Goal: Go to known website

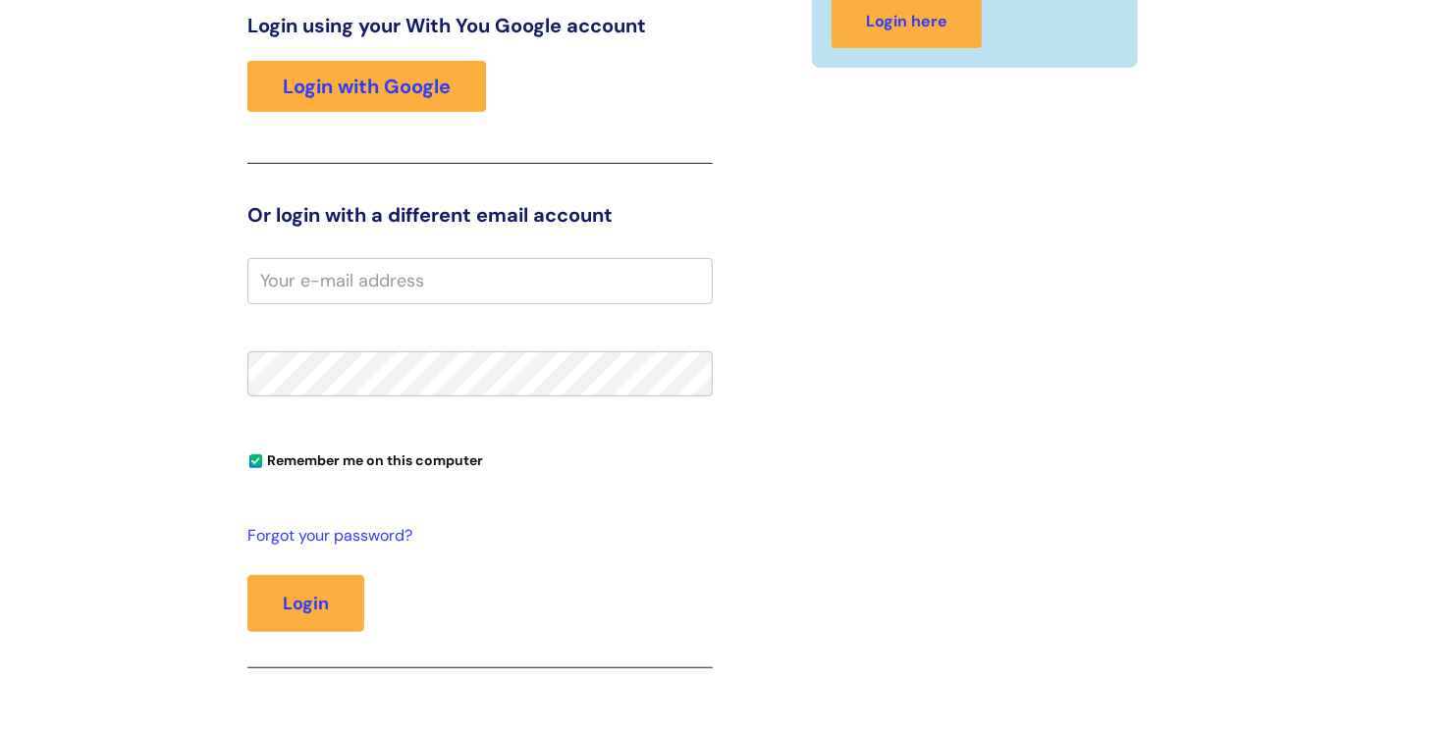
scroll to position [380, 0]
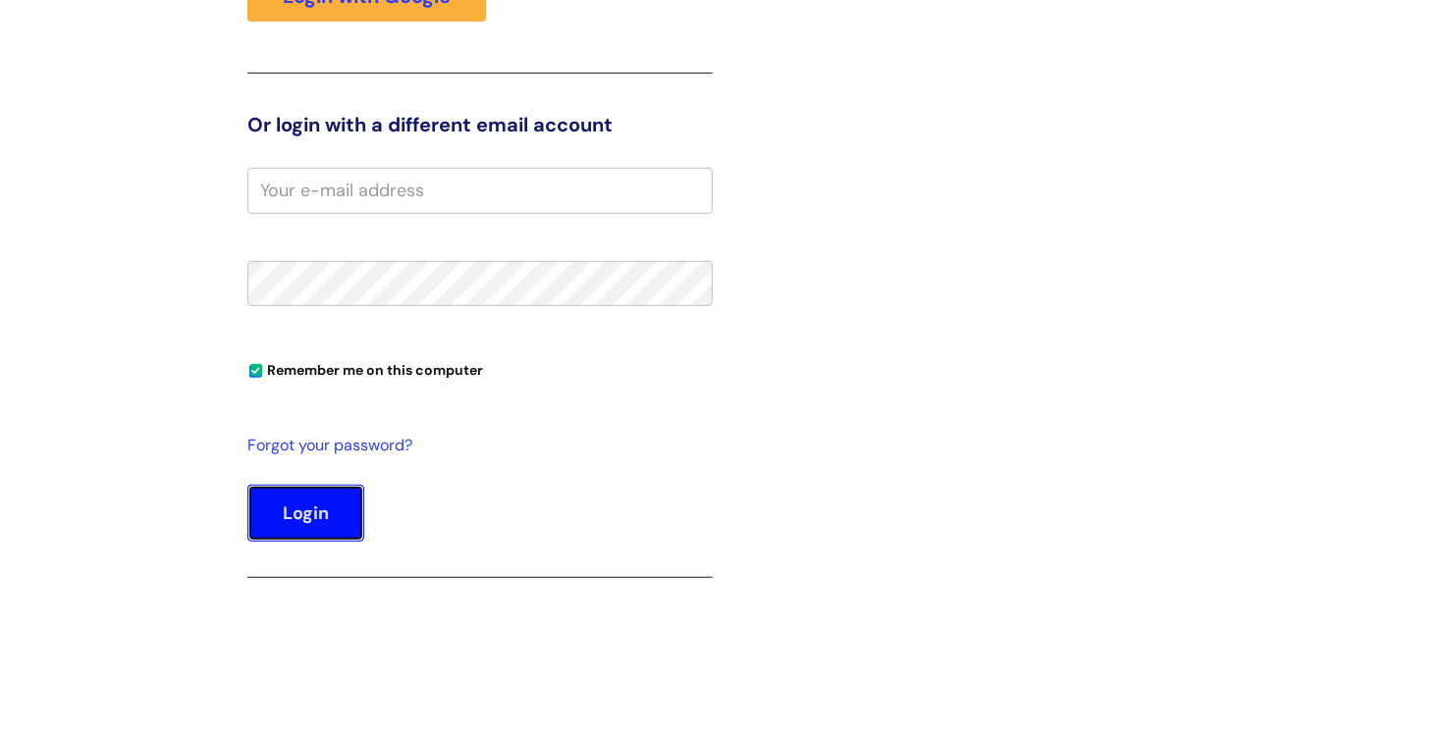
click at [296, 509] on button "Login" at bounding box center [305, 513] width 117 height 57
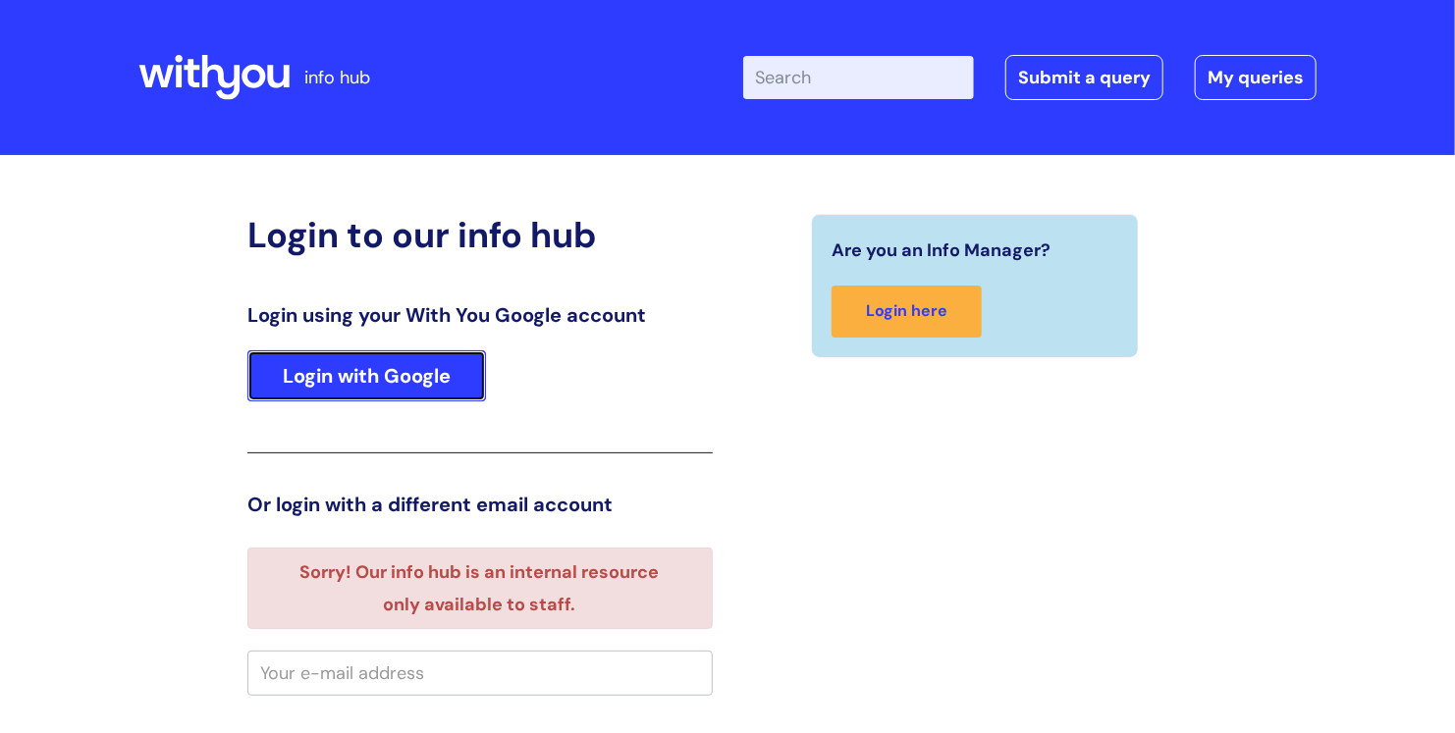
click at [373, 388] on link "Login with Google" at bounding box center [366, 375] width 239 height 51
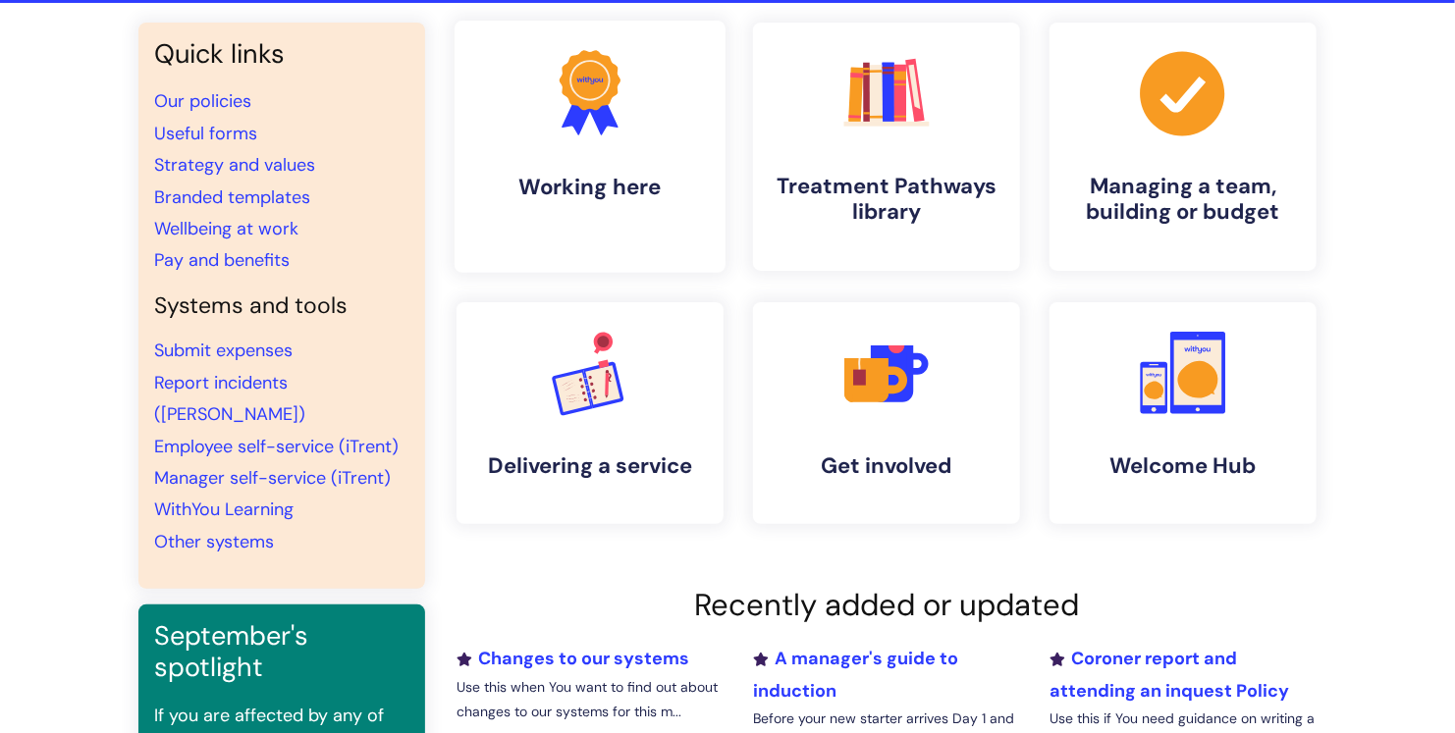
scroll to position [149, 0]
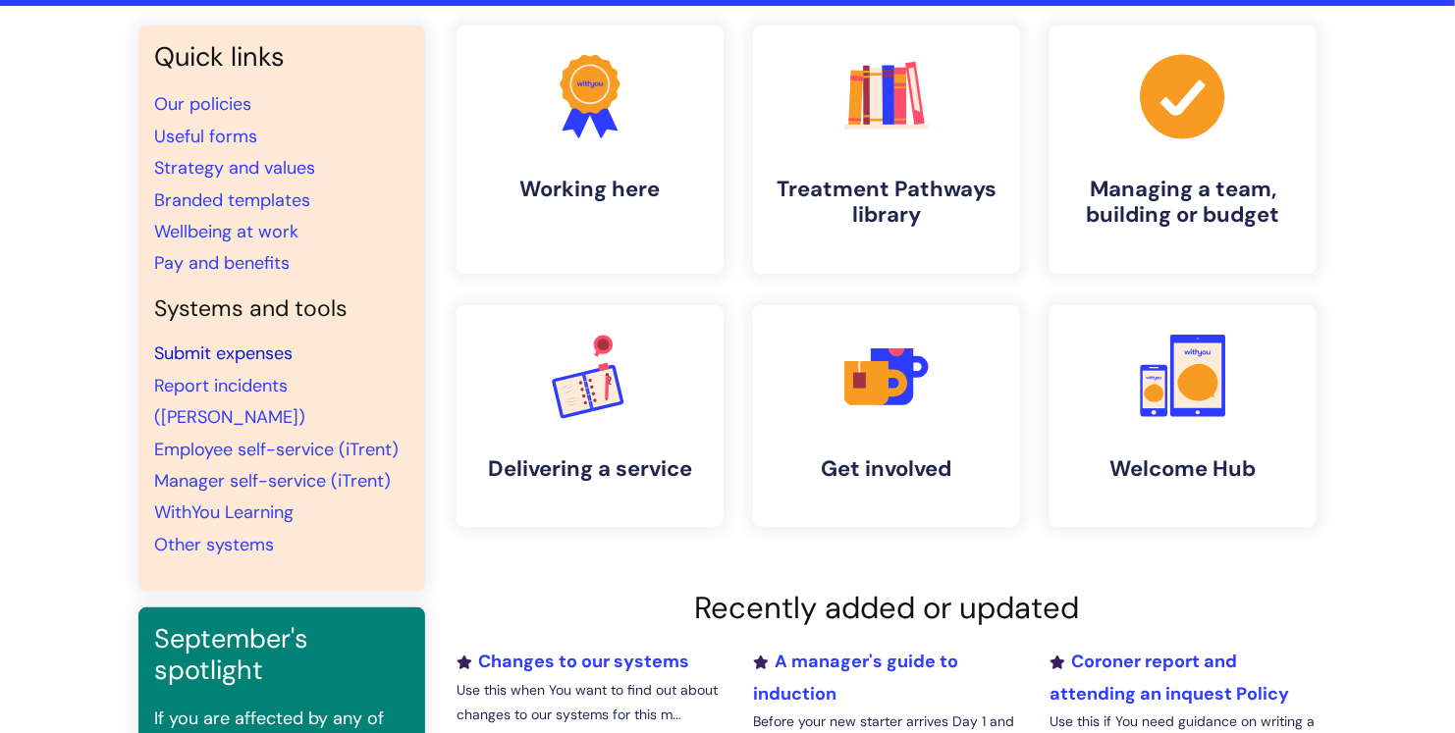
click at [190, 349] on link "Submit expenses" at bounding box center [223, 354] width 138 height 24
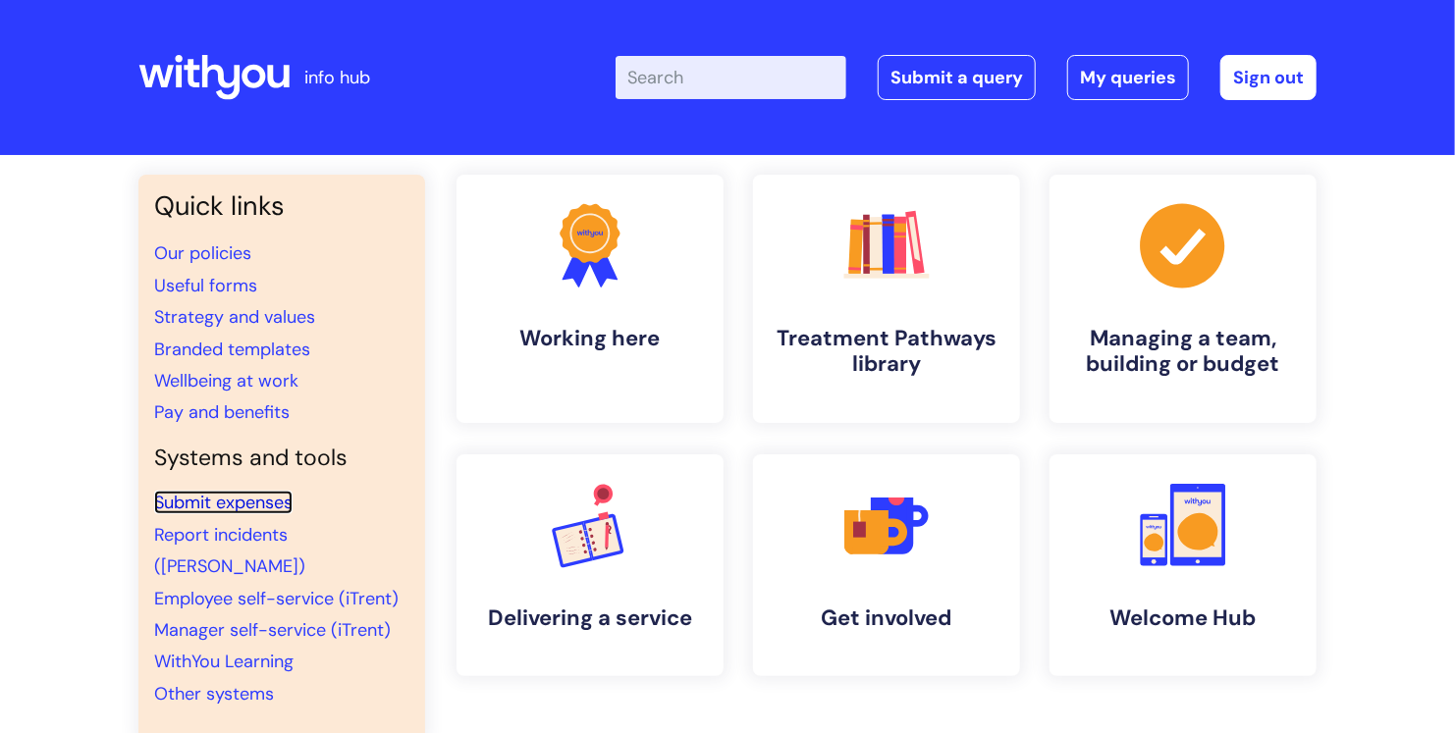
scroll to position [97, 0]
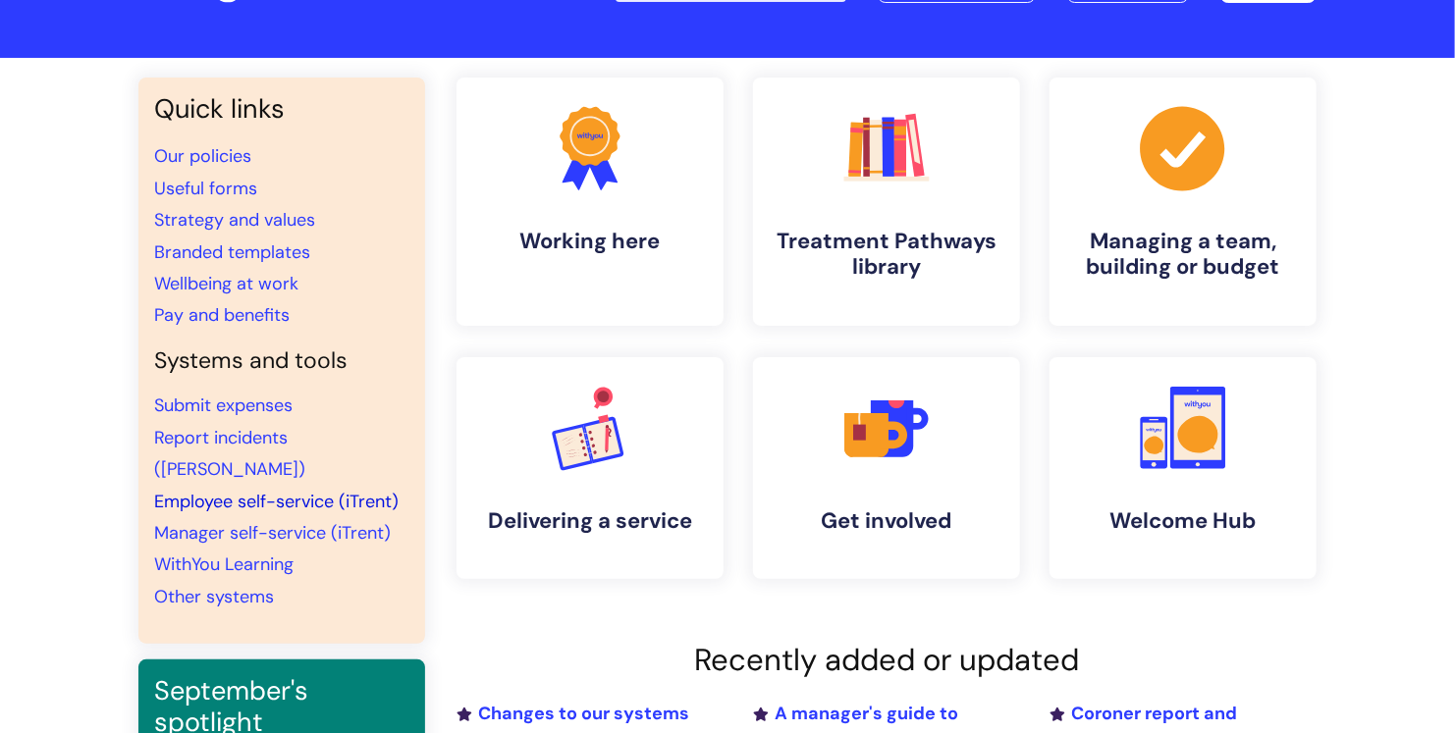
click at [297, 490] on link "Employee self-service (iTrent)" at bounding box center [276, 502] width 244 height 24
